Goal: Task Accomplishment & Management: Manage account settings

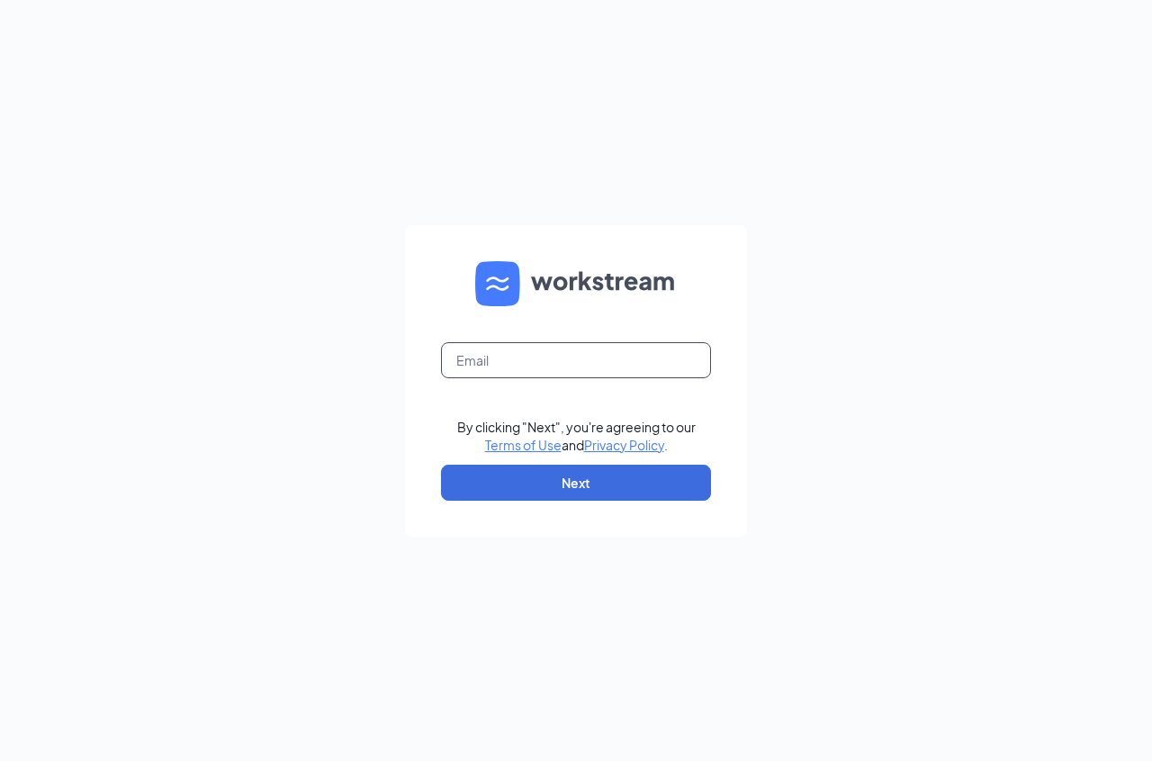
click at [553, 374] on input "text" at bounding box center [576, 360] width 270 height 36
type input "[EMAIL_ADDRESS][DOMAIN_NAME]"
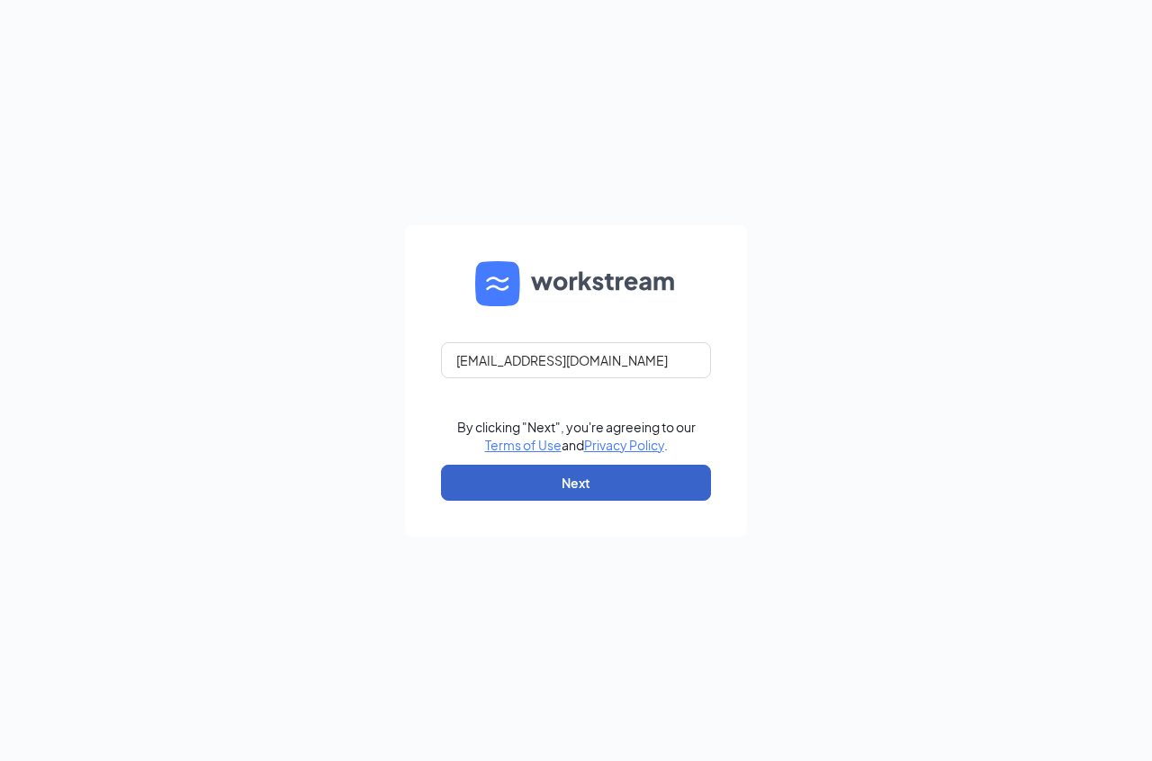
click at [575, 481] on button "Next" at bounding box center [576, 483] width 270 height 36
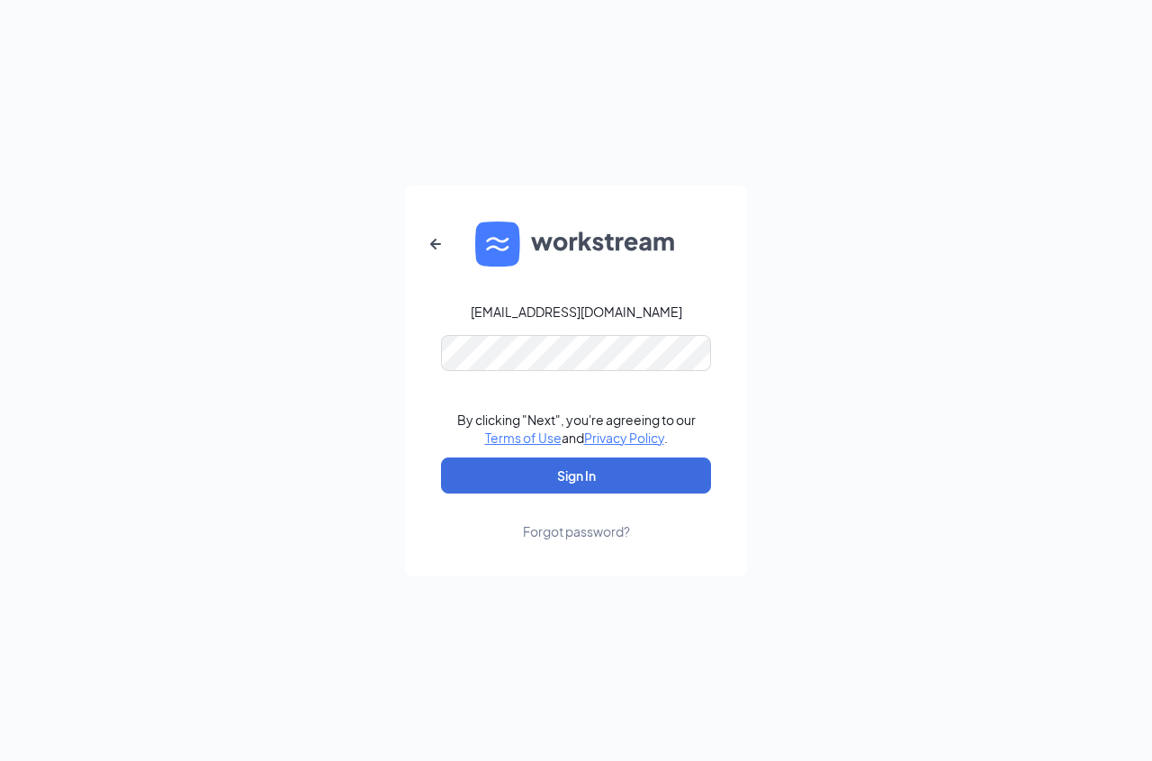
click at [582, 456] on form "[EMAIL_ADDRESS][DOMAIN_NAME] By clicking "Next", you're agreeing to our Terms o…" at bounding box center [576, 380] width 342 height 391
click at [583, 461] on button "Sign In" at bounding box center [576, 475] width 270 height 36
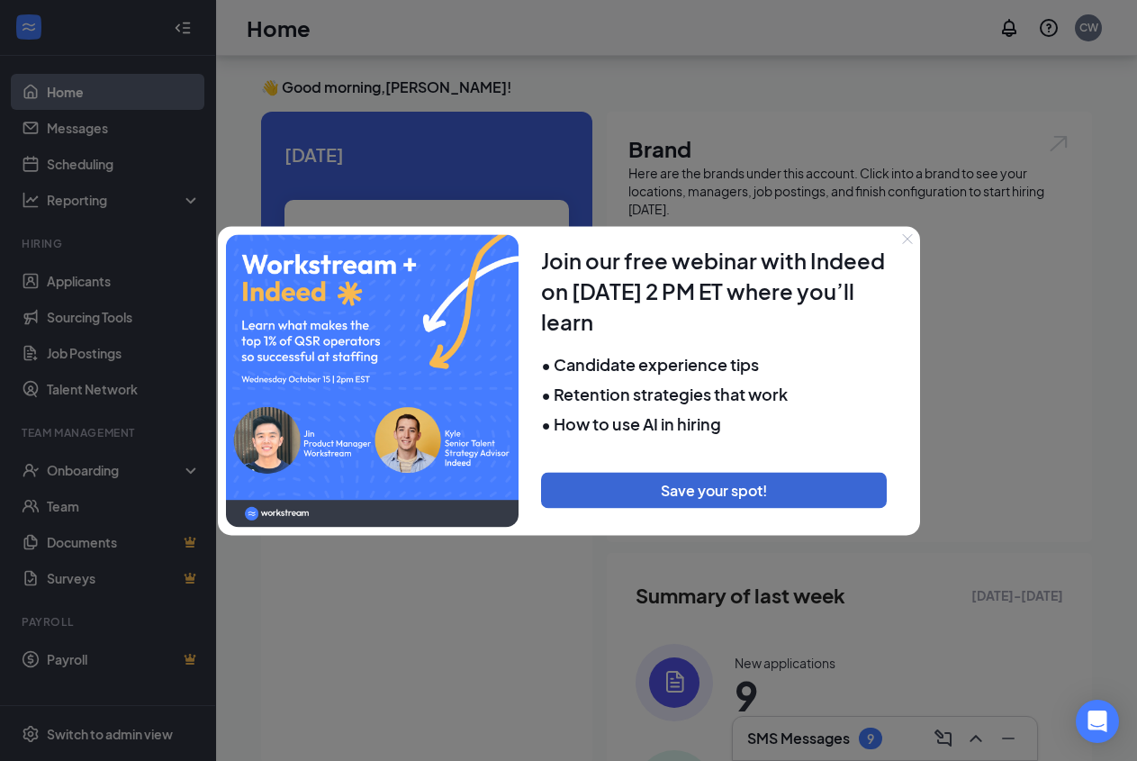
scroll to position [243, 0]
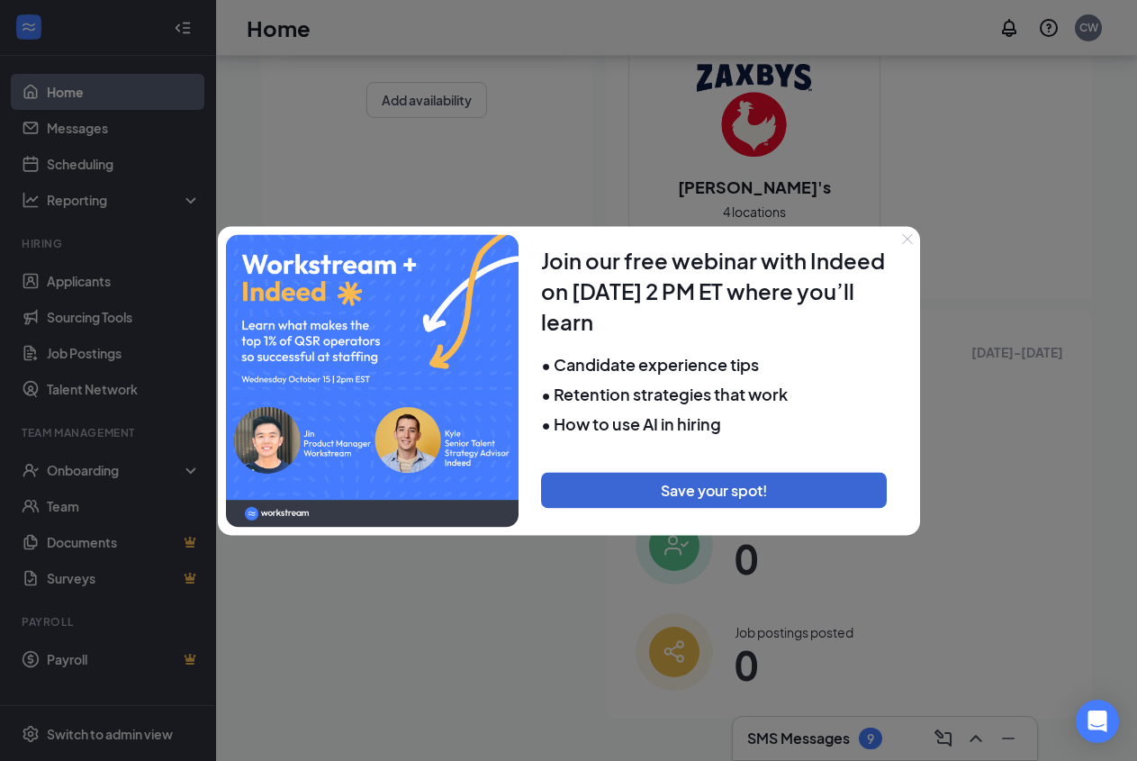
click at [912, 223] on div at bounding box center [568, 380] width 1137 height 761
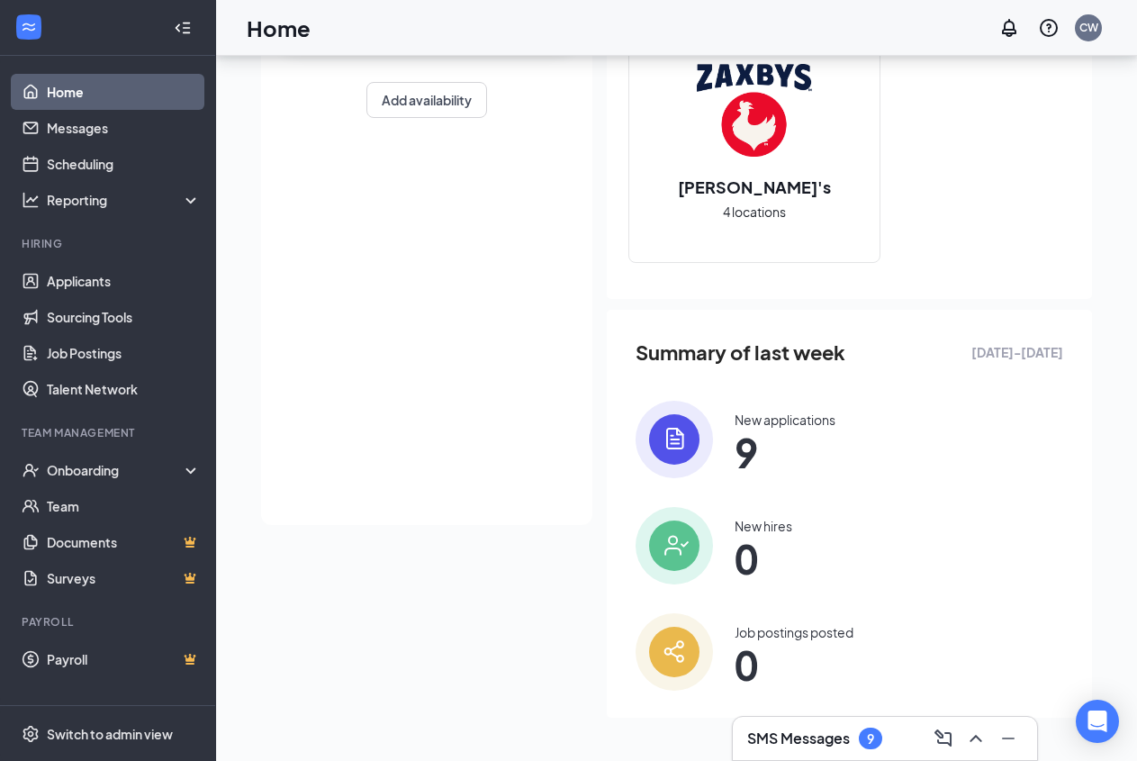
click at [911, 239] on div "Zaxby's 4 locations" at bounding box center [849, 144] width 442 height 267
click at [750, 436] on span "9" at bounding box center [785, 452] width 101 height 32
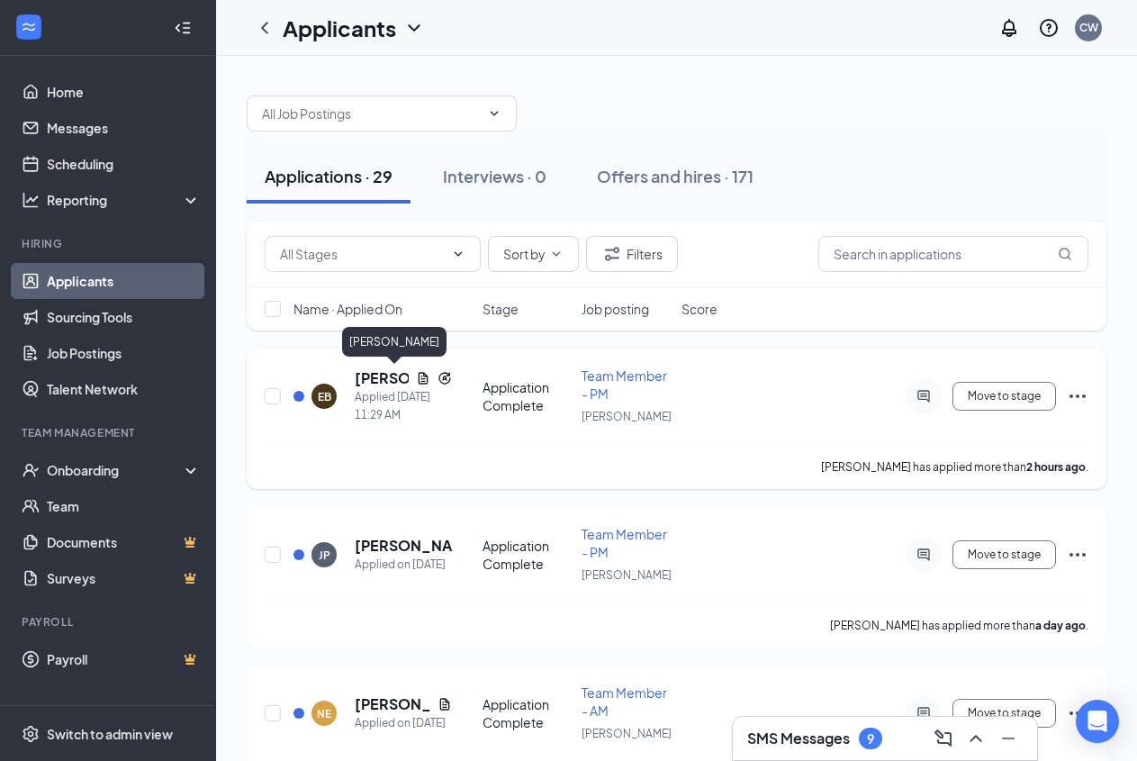
click at [386, 375] on h5 "[PERSON_NAME]" at bounding box center [382, 378] width 54 height 20
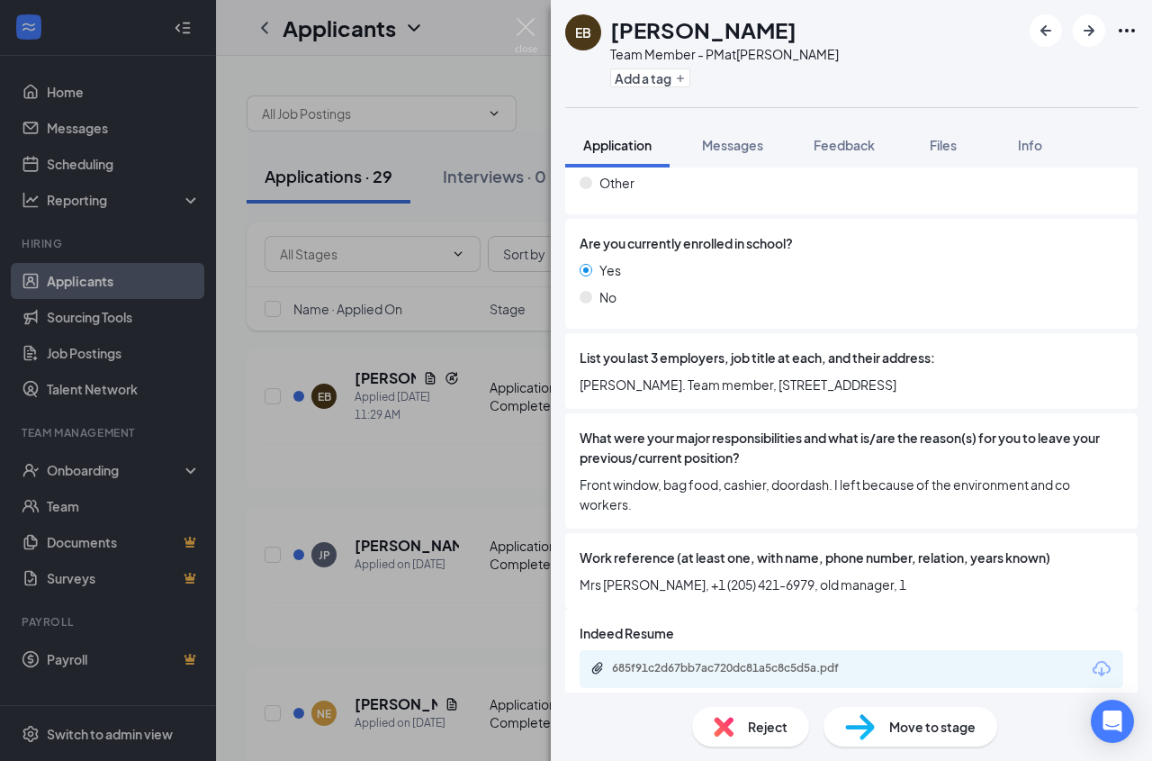
scroll to position [1425, 0]
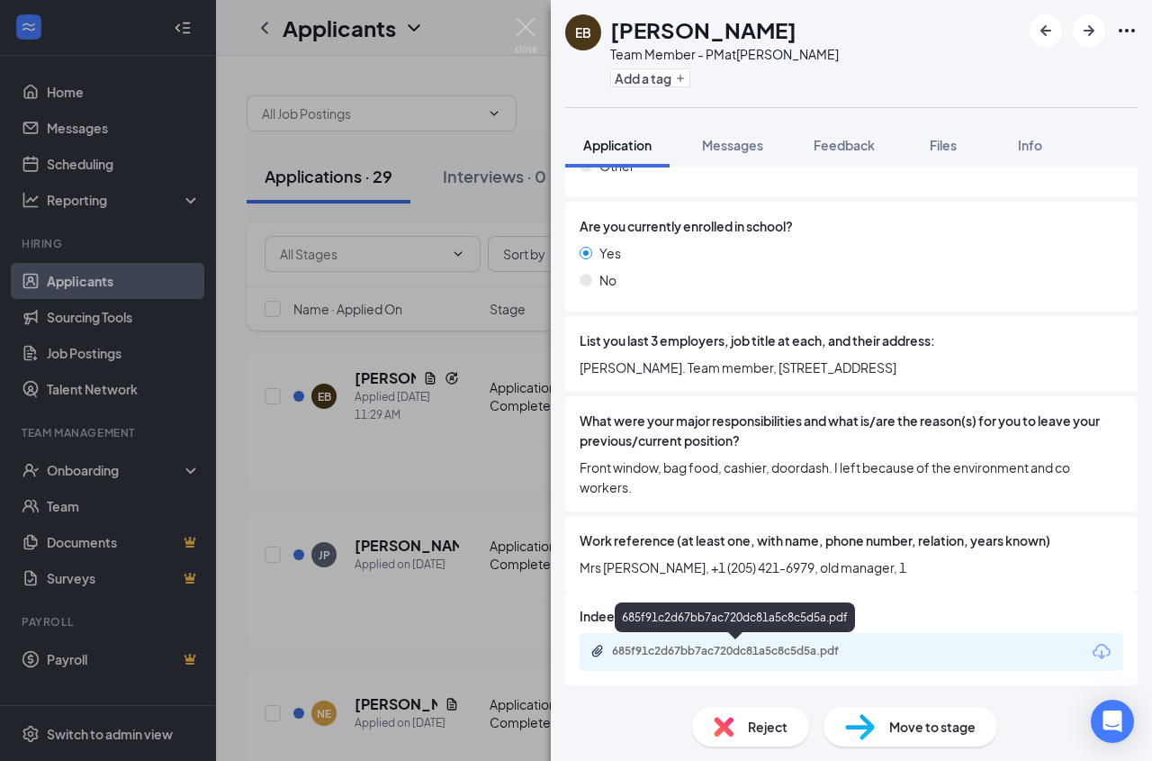
click at [815, 662] on div "685f91c2d67bb7ac720dc81a5c8c5d5a.pdf" at bounding box center [852, 652] width 544 height 38
click at [688, 659] on div "685f91c2d67bb7ac720dc81a5c8c5d5a.pdf" at bounding box center [737, 652] width 292 height 17
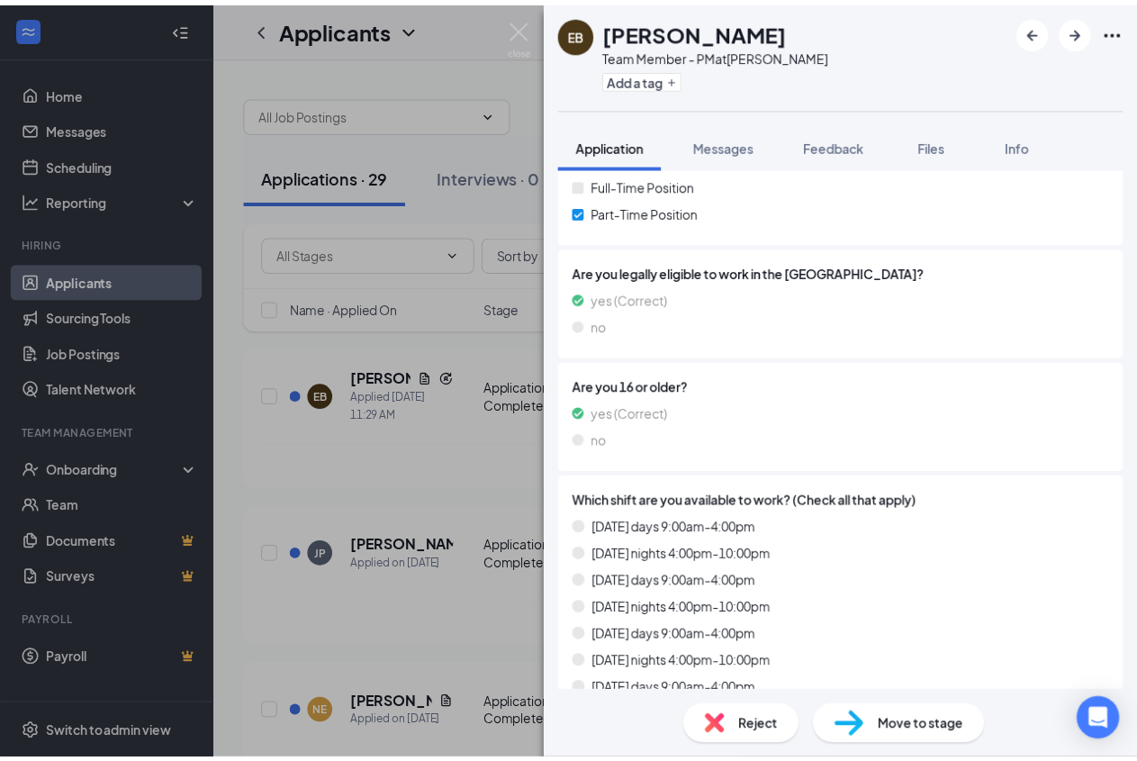
scroll to position [0, 0]
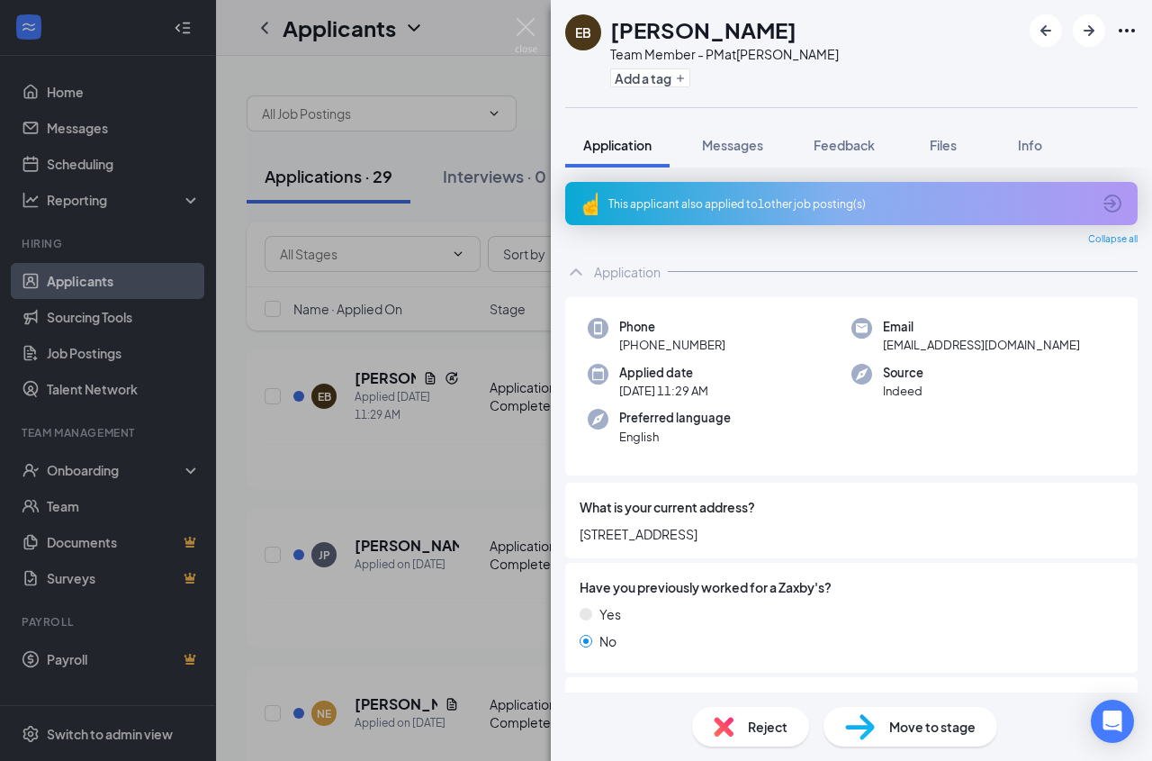
click at [436, 209] on div "EB Eddie Brown Team Member - PM at Moody Add a tag Application Messages Feedbac…" at bounding box center [576, 380] width 1152 height 761
